Goal: Information Seeking & Learning: Understand process/instructions

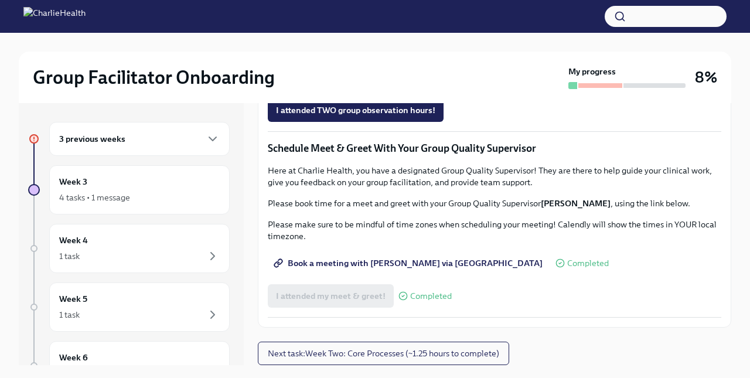
scroll to position [982, 0]
click at [460, 83] on span "Complete this form to schedule your integrative observations" at bounding box center [400, 78] width 249 height 12
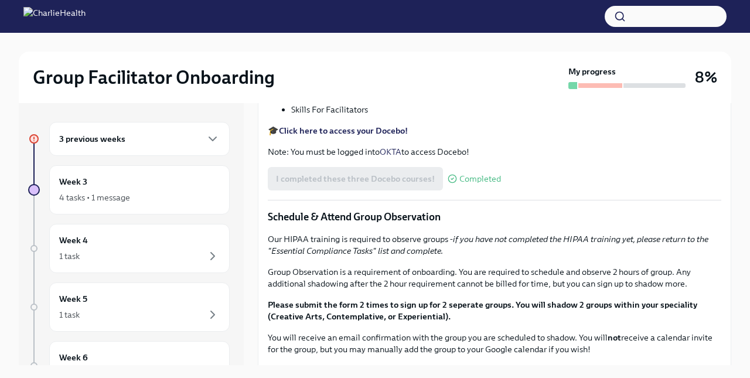
scroll to position [432, 0]
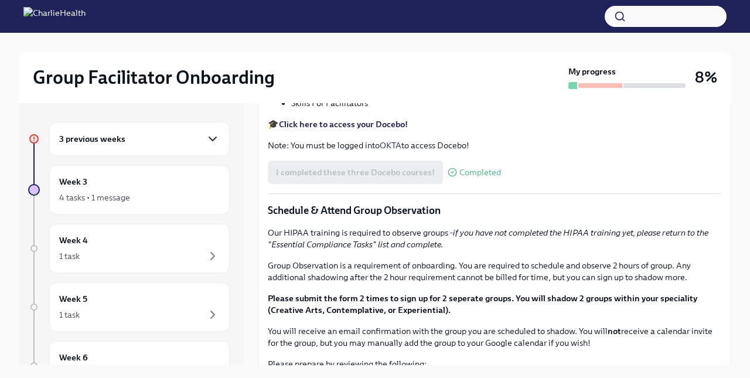
click at [214, 140] on icon "button" at bounding box center [212, 139] width 7 height 4
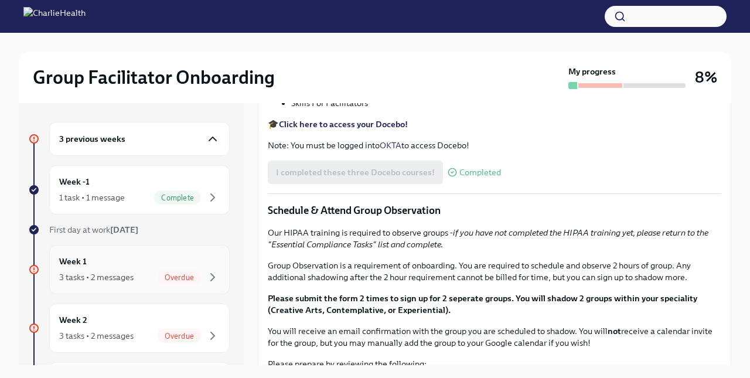
click at [141, 263] on div "Week 1 3 tasks • 2 messages Overdue" at bounding box center [139, 269] width 161 height 29
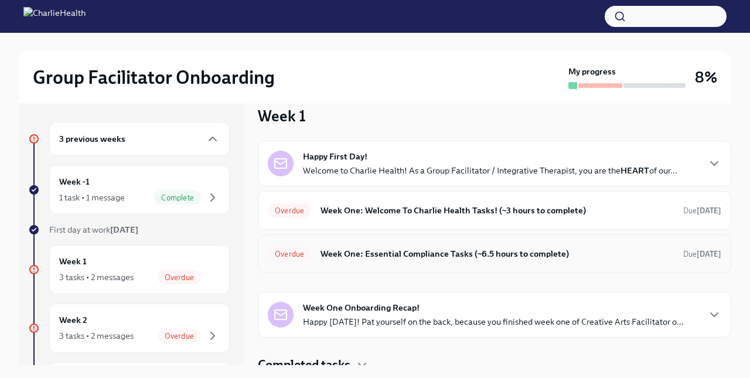
scroll to position [25, 0]
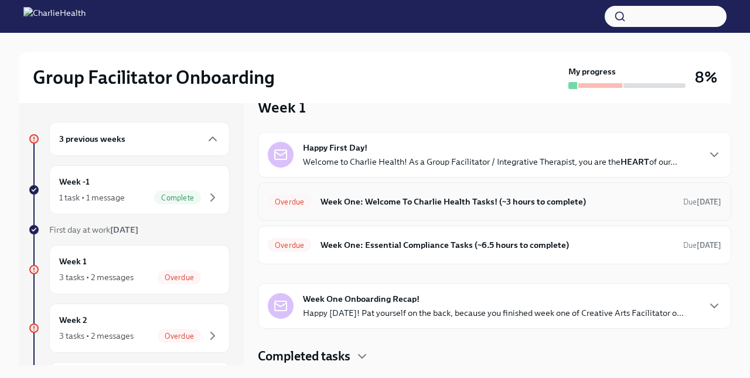
click at [426, 210] on div "Overdue Week One: Welcome To Charlie Health Tasks! (~3 hours to complete) Due […" at bounding box center [495, 201] width 454 height 19
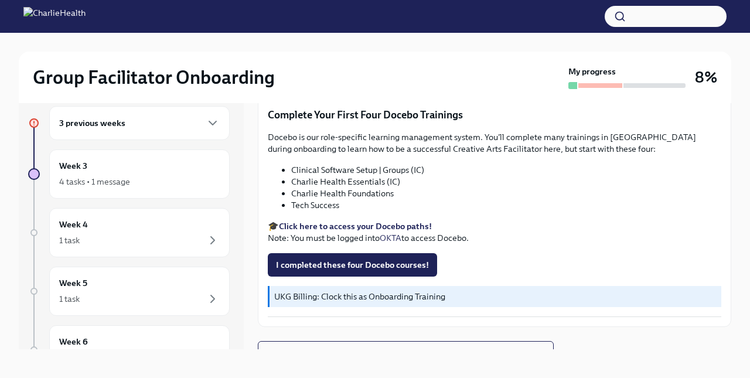
scroll to position [1567, 0]
click at [366, 265] on span "I completed these four Docebo courses!" at bounding box center [352, 265] width 153 height 12
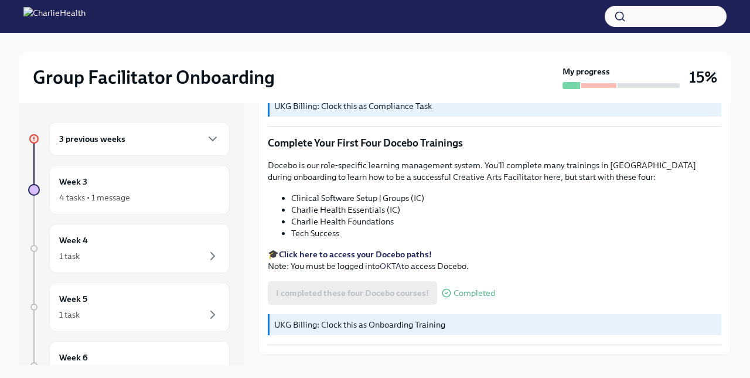
scroll to position [1587, 0]
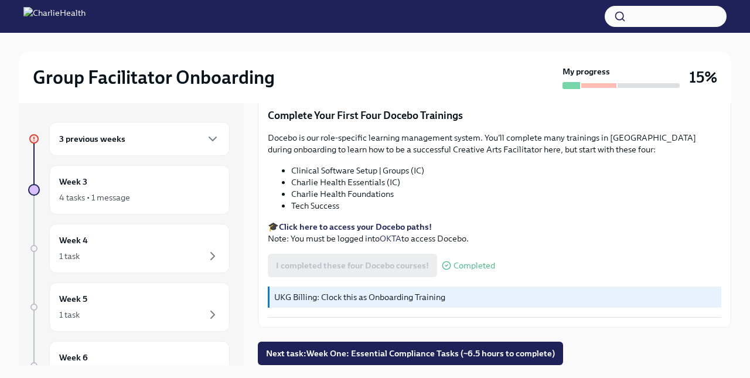
click at [347, 226] on strong "Click here to access your Docebo paths!" at bounding box center [355, 227] width 153 height 11
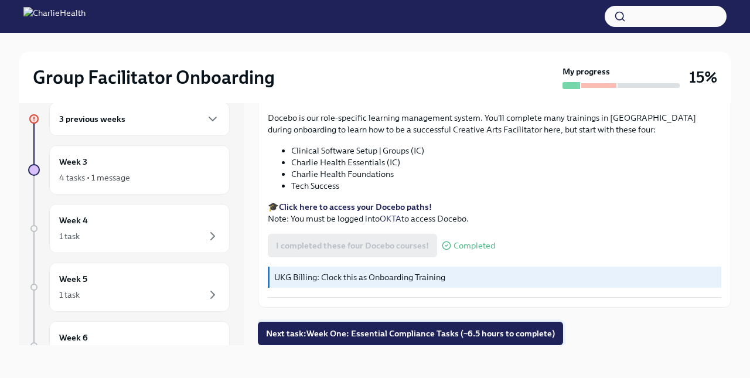
click at [361, 329] on span "Next task : Week One: Essential Compliance Tasks (~6.5 hours to complete)" at bounding box center [410, 334] width 289 height 12
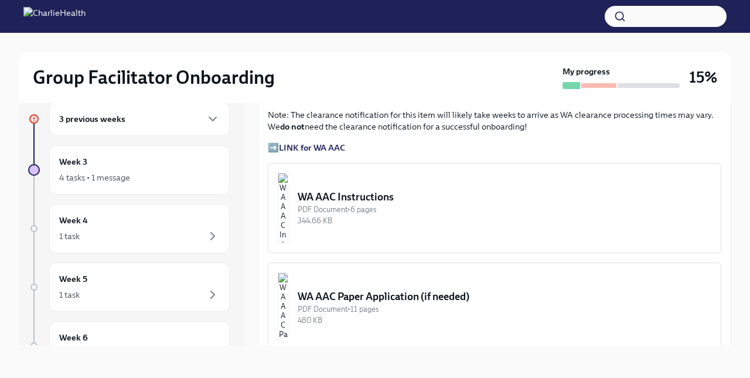
scroll to position [852, 0]
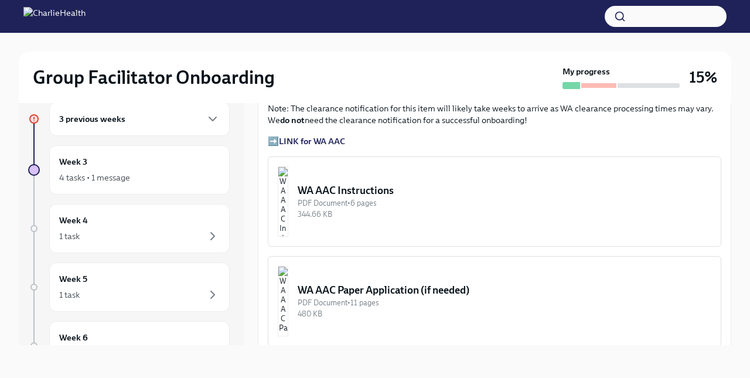
click at [326, 136] on strong "LINK for WA AAC" at bounding box center [312, 141] width 66 height 11
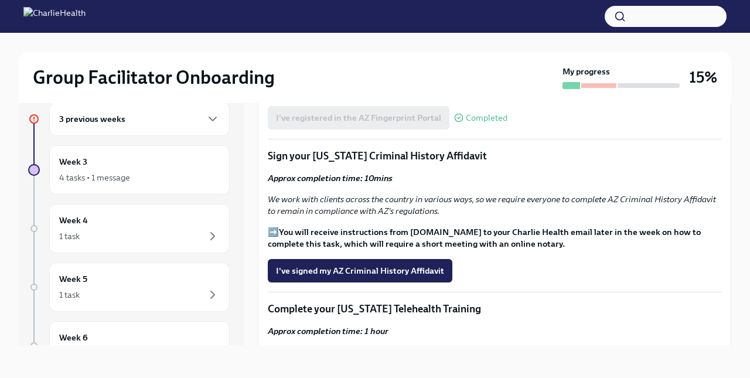
scroll to position [1298, 0]
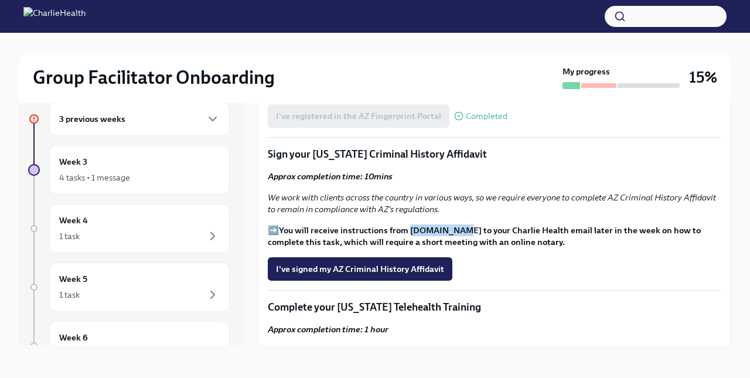
drag, startPoint x: 409, startPoint y: 213, endPoint x: 451, endPoint y: 217, distance: 43.0
click at [451, 225] on strong "You will receive instructions from [DOMAIN_NAME] to your Charlie Health email l…" at bounding box center [484, 236] width 433 height 22
copy strong "[DOMAIN_NAME] t"
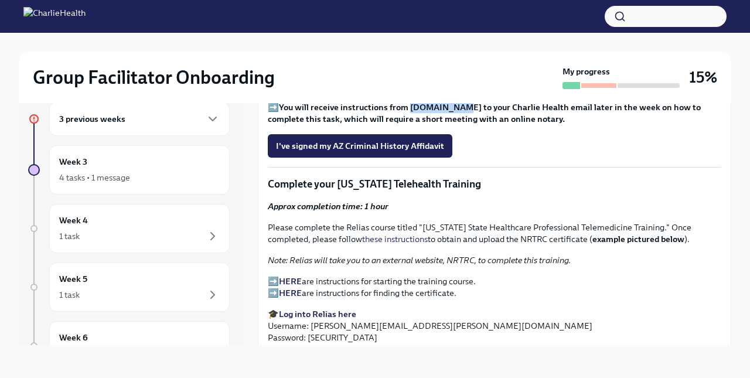
scroll to position [1420, 0]
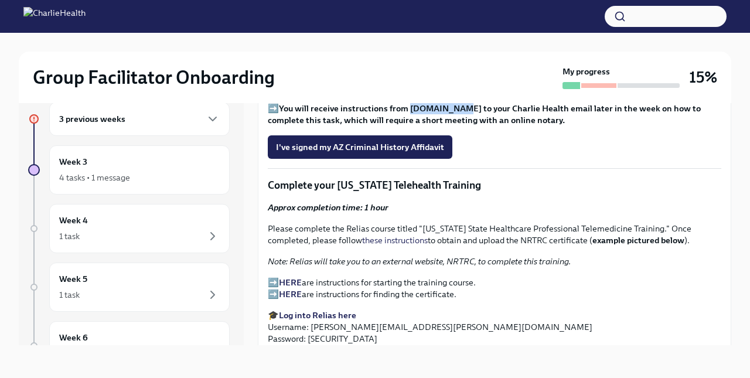
click at [286, 277] on strong "HERE" at bounding box center [290, 282] width 23 height 11
